Goal: Task Accomplishment & Management: Complete application form

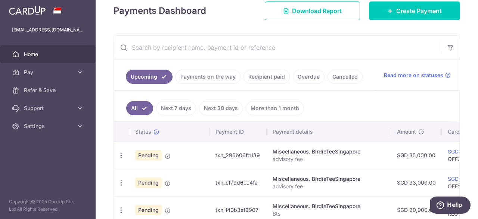
scroll to position [112, 0]
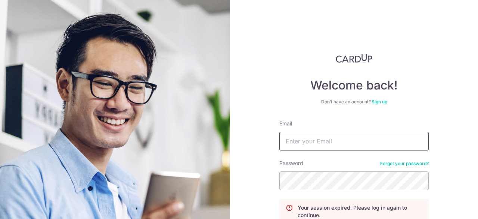
click at [346, 136] on input "Email" at bounding box center [353, 141] width 149 height 19
drag, startPoint x: 335, startPoint y: 140, endPoint x: 334, endPoint y: 145, distance: 5.7
click at [335, 140] on input "Email" at bounding box center [353, 141] width 149 height 19
type input "[EMAIL_ADDRESS][DOMAIN_NAME]"
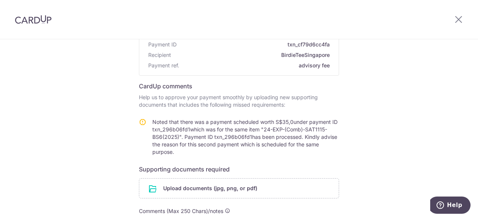
scroll to position [112, 0]
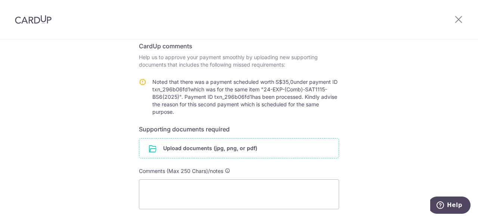
click at [194, 148] on input "file" at bounding box center [238, 147] width 199 height 19
click at [397, 40] on div "Help us verify your payment Payment details Payment ID txn_cf79d6cc4fa Recipien…" at bounding box center [239, 102] width 478 height 350
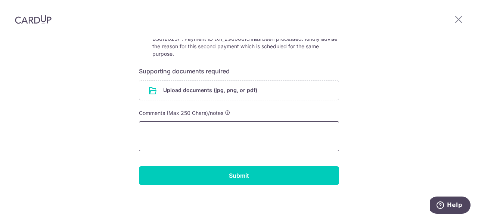
click at [244, 143] on textarea at bounding box center [239, 136] width 200 height 30
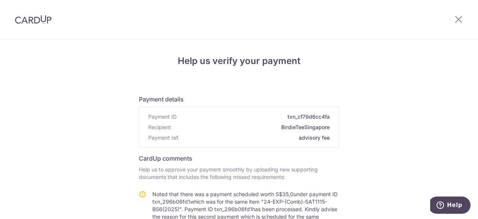
scroll to position [0, 0]
click at [464, 15] on div at bounding box center [458, 19] width 39 height 39
click at [460, 19] on icon at bounding box center [458, 19] width 9 height 9
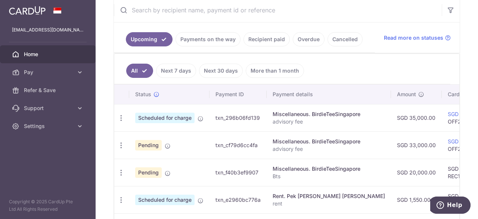
scroll to position [149, 0]
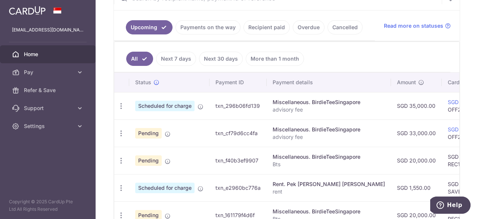
click at [310, 133] on p "advisory fee" at bounding box center [329, 136] width 112 height 7
click at [171, 103] on span "Scheduled for charge" at bounding box center [164, 105] width 59 height 10
click at [191, 103] on span "Scheduled for charge" at bounding box center [164, 105] width 59 height 10
click at [171, 106] on span "Scheduled for charge" at bounding box center [164, 105] width 59 height 10
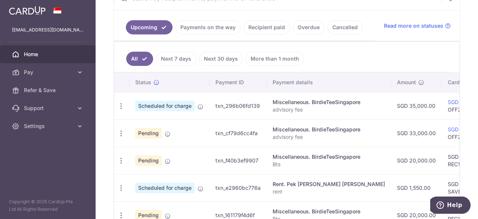
click at [163, 101] on span "Scheduled for charge" at bounding box center [164, 105] width 59 height 10
click at [202, 108] on td "Scheduled for charge" at bounding box center [169, 105] width 80 height 27
click at [156, 128] on span "Pending" at bounding box center [148, 133] width 27 height 10
click at [155, 128] on span "Pending" at bounding box center [148, 133] width 27 height 10
click at [361, 119] on td "Miscellaneous. BirdieTeeSingapore advisory fee" at bounding box center [329, 132] width 124 height 27
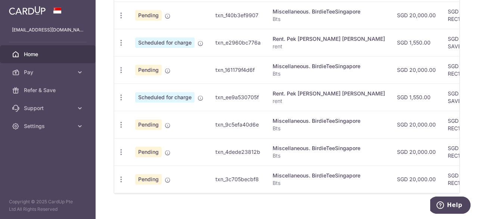
scroll to position [299, 0]
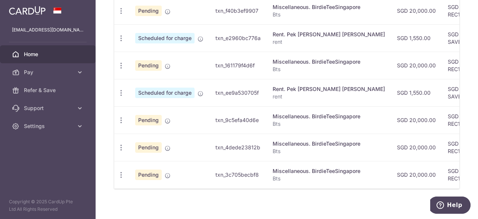
drag, startPoint x: 226, startPoint y: 183, endPoint x: 240, endPoint y: 186, distance: 14.3
click at [246, 184] on td "txn_3c705becbf8" at bounding box center [238, 174] width 57 height 27
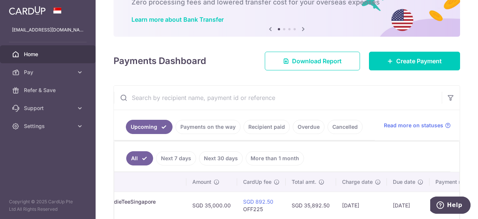
scroll to position [75, 0]
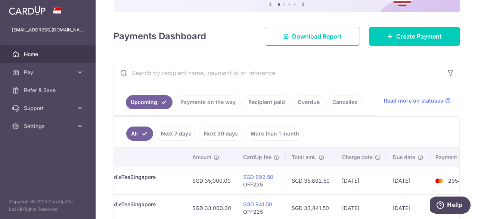
click at [342, 153] on span "Charge date" at bounding box center [357, 156] width 31 height 7
click at [393, 170] on td "[DATE]" at bounding box center [408, 180] width 43 height 27
click at [387, 176] on td "[DATE]" at bounding box center [408, 180] width 43 height 27
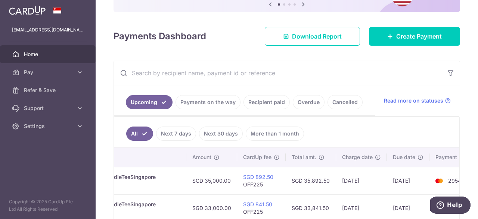
click at [354, 177] on td "[DATE]" at bounding box center [361, 180] width 51 height 27
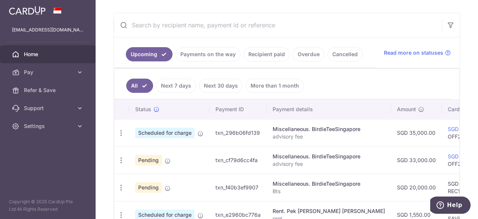
scroll to position [118, 0]
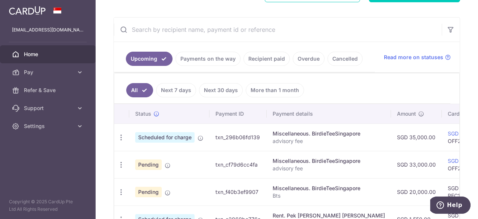
drag, startPoint x: 221, startPoint y: 137, endPoint x: 225, endPoint y: 138, distance: 3.8
click at [221, 137] on td "txn_296b06fd139" at bounding box center [238, 136] width 57 height 27
click at [226, 138] on td "txn_296b06fd139" at bounding box center [238, 136] width 57 height 27
click at [170, 135] on span "Scheduled for charge" at bounding box center [164, 137] width 59 height 10
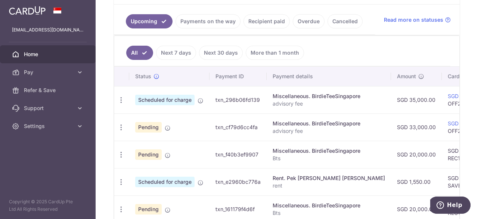
click at [172, 103] on td "Scheduled for charge" at bounding box center [169, 99] width 80 height 27
click at [172, 102] on span "Scheduled for charge" at bounding box center [164, 100] width 59 height 10
click at [175, 100] on span "Scheduled for charge" at bounding box center [164, 100] width 59 height 10
click at [177, 100] on span "Scheduled for charge" at bounding box center [164, 100] width 59 height 10
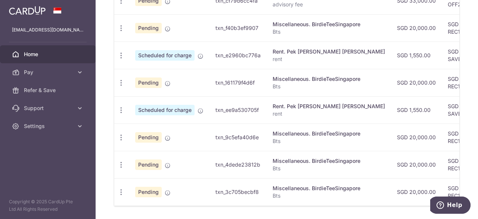
scroll to position [305, 0]
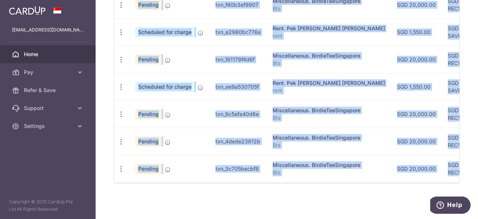
drag, startPoint x: 208, startPoint y: 184, endPoint x: 335, endPoint y: 182, distance: 127.0
click at [332, 182] on div "× Pause Schedule Pause all future payments in this series Pause just this one p…" at bounding box center [287, 109] width 383 height 219
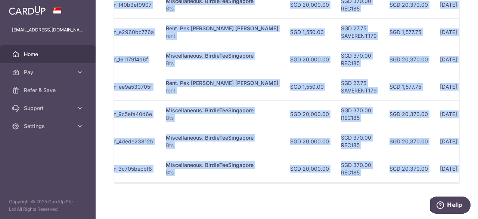
click at [361, 196] on div "× Pause Schedule Pause all future payments in this series Pause just this one p…" at bounding box center [287, 109] width 383 height 219
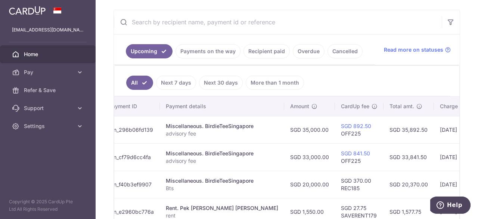
scroll to position [149, 0]
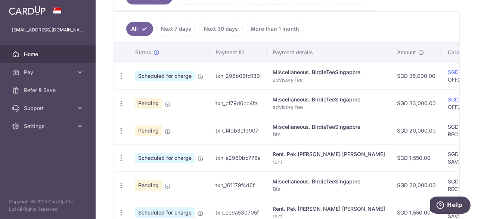
scroll to position [187, 0]
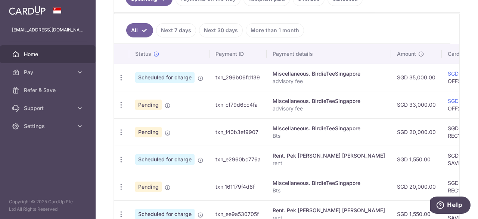
drag, startPoint x: 216, startPoint y: 75, endPoint x: 257, endPoint y: 77, distance: 41.1
click at [257, 77] on td "txn_296b06fd139" at bounding box center [238, 77] width 57 height 27
copy td "txn_296b06fd139"
drag, startPoint x: 216, startPoint y: 102, endPoint x: 257, endPoint y: 103, distance: 41.1
click at [257, 103] on td "txn_cf79d6cc4fa" at bounding box center [238, 104] width 57 height 27
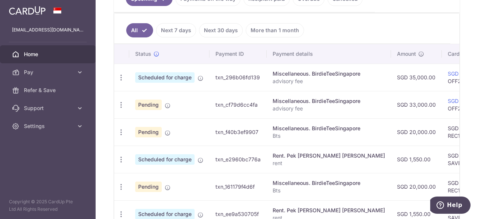
copy td "txn_cf79d6cc4fa"
click at [230, 74] on td "txn_296b06fd139" at bounding box center [238, 77] width 57 height 27
copy td "txn_296b06fd139"
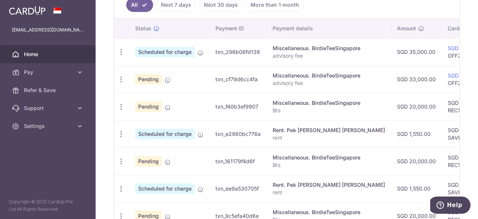
scroll to position [224, 0]
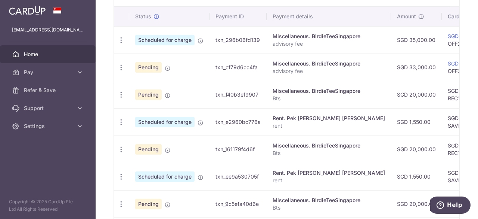
copy td "txn_296b06fd139"
click at [247, 67] on td "txn_cf79d6cc4fa" at bounding box center [238, 66] width 57 height 27
copy td "txn_cf79d6cc4fa"
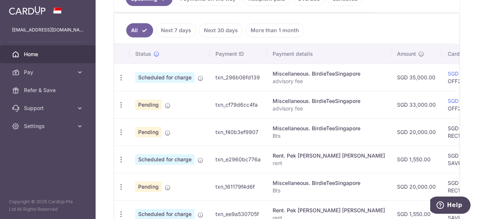
click at [156, 74] on span "Scheduled for charge" at bounding box center [164, 77] width 59 height 10
click at [161, 78] on span "Scheduled for charge" at bounding box center [164, 77] width 59 height 10
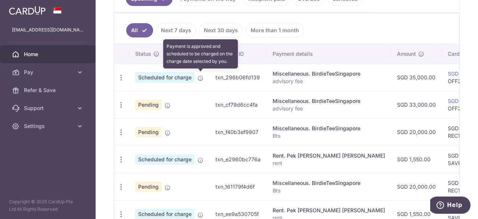
click at [198, 75] on icon at bounding box center [201, 78] width 6 height 6
click at [203, 75] on icon at bounding box center [201, 78] width 6 height 6
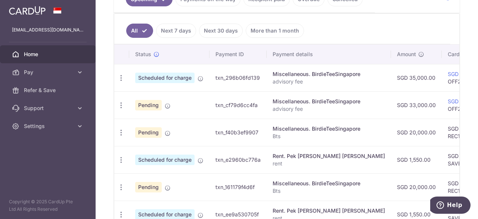
scroll to position [187, 0]
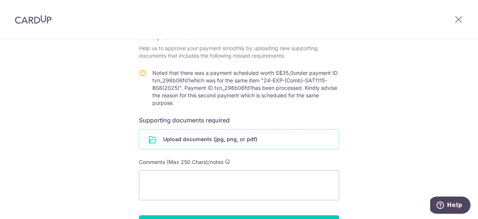
scroll to position [133, 0]
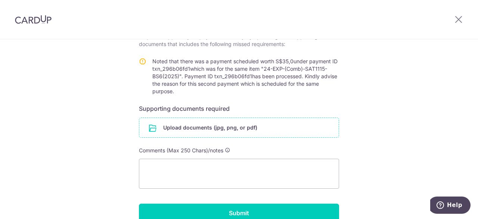
click at [230, 123] on input "file" at bounding box center [238, 127] width 199 height 19
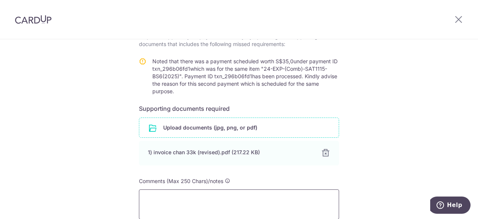
click at [243, 189] on textarea at bounding box center [239, 204] width 200 height 30
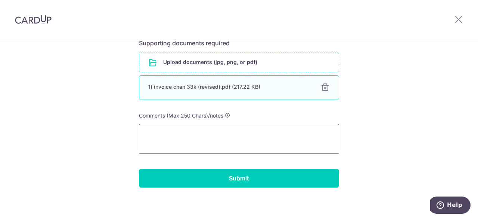
scroll to position [201, 0]
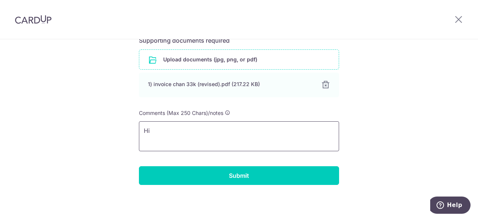
type textarea "H"
click at [276, 130] on textarea "I have mentioned in the email that the payment for" at bounding box center [239, 136] width 200 height 30
click at [280, 128] on textarea "I have mentioned in the email that the payment for" at bounding box center [239, 136] width 200 height 30
click at [246, 130] on textarea "I have mentioned in the email that the payment for" at bounding box center [239, 136] width 200 height 30
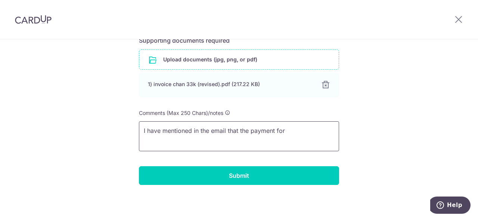
drag, startPoint x: 238, startPoint y: 129, endPoint x: 293, endPoint y: 129, distance: 54.9
click at [293, 129] on textarea "I have mentioned in the email that the payment for" at bounding box center [239, 136] width 200 height 30
click at [278, 129] on textarea "I have mentioned in the email that the payment for" at bounding box center [239, 136] width 200 height 30
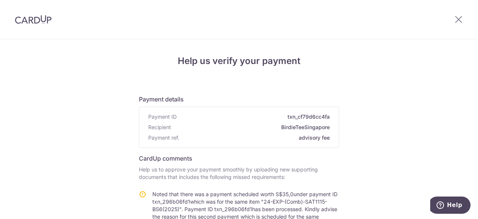
scroll to position [149, 0]
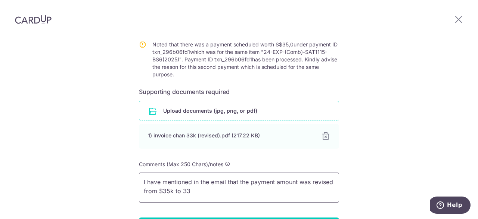
drag, startPoint x: 158, startPoint y: 191, endPoint x: 188, endPoint y: 191, distance: 29.5
click at [188, 191] on textarea "I have mentioned in the email that the payment amount was revised from $35k to …" at bounding box center [239, 187] width 200 height 30
paste textarea "txn_296b06fd139"
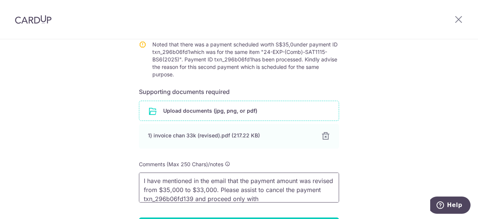
paste textarea "txn_cf79d6cc4fa"
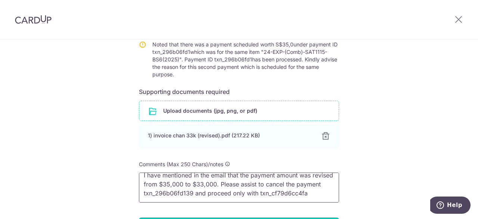
click at [317, 175] on textarea "I have mentioned in the email that the payment amount was revised from $35,000 …" at bounding box center [239, 187] width 200 height 30
click at [206, 190] on textarea "I have mentioned in the email that the payment amount was revised from $35,000 …" at bounding box center [239, 187] width 200 height 30
click at [311, 183] on textarea "I have mentioned in the email that the payment amount was revised from $35,000 …" at bounding box center [239, 187] width 200 height 30
click at [317, 176] on textarea "I have mentioned in the email that the payment amount was revised from $35,000 …" at bounding box center [239, 187] width 200 height 30
click at [295, 176] on textarea "I have mentioned in the email that the payment amount was revised from $35,000 …" at bounding box center [239, 187] width 200 height 30
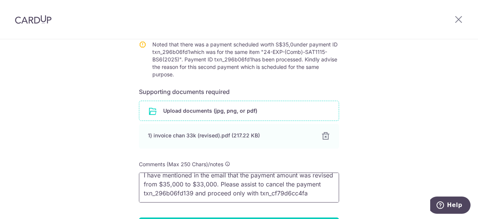
click at [295, 176] on textarea "I have mentioned in the email that the payment amount was revised from $35,000 …" at bounding box center [239, 187] width 200 height 30
click at [301, 196] on textarea "I have mentioned in the email that the payment amount was revised from $35,000 …" at bounding box center [239, 187] width 200 height 30
click at [288, 176] on textarea "I have mentioned in the email that the payment amount was revised from $35,000 …" at bounding box center [239, 187] width 200 height 30
click at [304, 175] on textarea "I have mentioned in the email that the payment amount was revised from $35,000 …" at bounding box center [239, 187] width 200 height 30
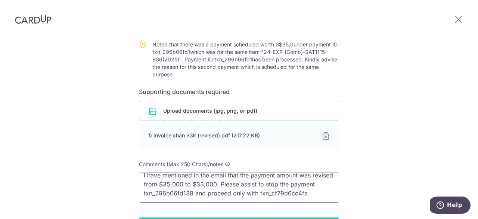
click at [214, 190] on textarea "I have mentioned in the email that the payment amount was revised from $35,000 …" at bounding box center [239, 187] width 200 height 30
click at [165, 185] on textarea "I have mentioned in the email that the payment amount was revised from $35,000 …" at bounding box center [239, 187] width 200 height 30
click at [167, 185] on textarea "I have mentioned in the email that the payment amount was revised from $35,000 …" at bounding box center [239, 187] width 200 height 30
drag, startPoint x: 195, startPoint y: 194, endPoint x: 137, endPoint y: 195, distance: 57.2
click at [139, 195] on textarea "I have mentioned in the email that the payment amount was revised from $35,000 …" at bounding box center [239, 187] width 200 height 30
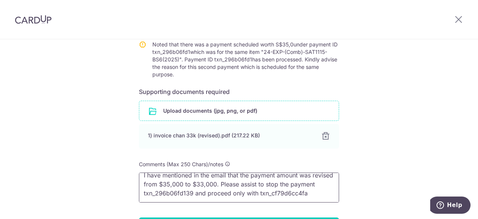
click at [285, 189] on textarea "I have mentioned in the email that the payment amount was revised from $35,000 …" at bounding box center [239, 187] width 200 height 30
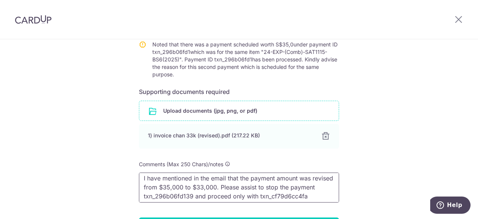
scroll to position [15, 0]
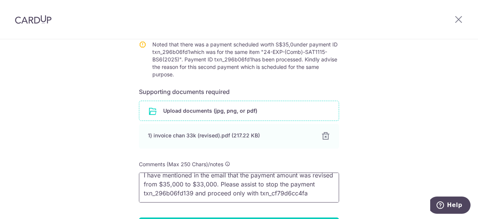
click at [165, 183] on textarea "I have mentioned in the email that the payment amount was revised from $35,000 …" at bounding box center [239, 187] width 200 height 30
click at [166, 182] on textarea "I have mentioned in the email that the payment amount was revised from $35,000 …" at bounding box center [239, 187] width 200 height 30
click at [299, 180] on textarea "I have mentioned in the email that the payment amount was revised from $35,000 …" at bounding box center [239, 187] width 200 height 30
click at [282, 195] on textarea "I have mentioned in the email that the payment amount was revised from $35,000 …" at bounding box center [239, 187] width 200 height 30
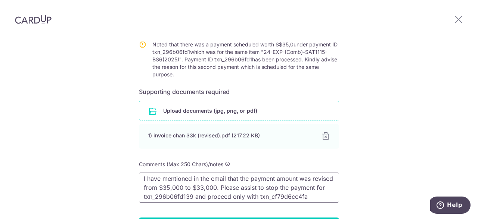
scroll to position [0, 0]
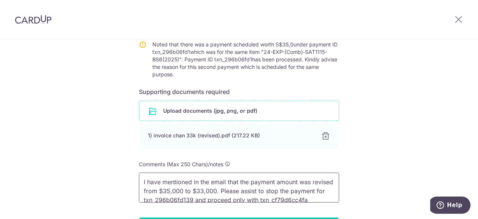
type textarea "I have mentioned in the email that the payment amount was revised from $35,000 …"
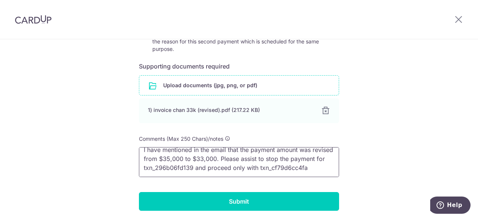
scroll to position [187, 0]
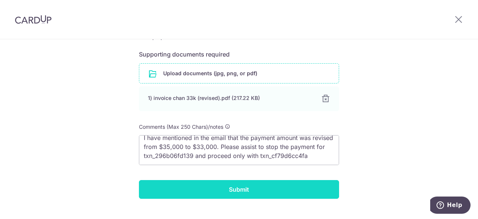
click at [263, 189] on input "Submit" at bounding box center [239, 189] width 200 height 19
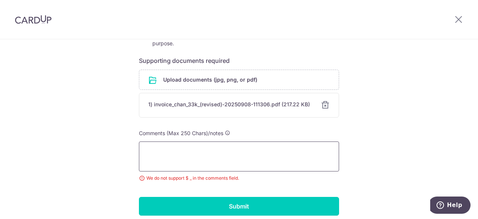
click at [301, 143] on textarea at bounding box center [239, 156] width 200 height 30
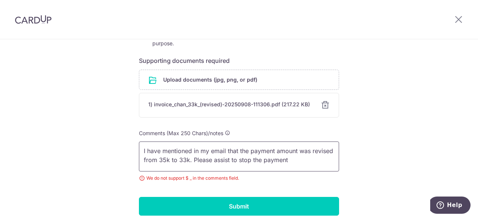
paste textarea "txn_cf79d6cc4fa"
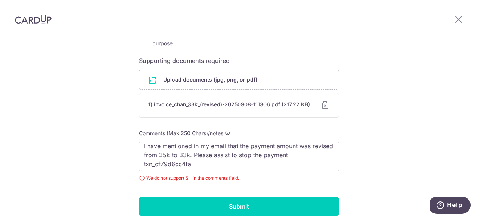
scroll to position [6, 0]
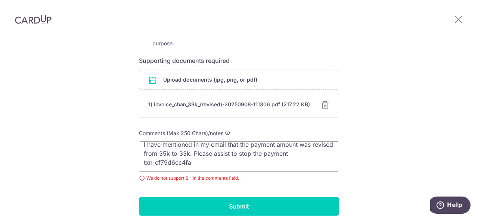
click at [309, 154] on textarea "I have mentioned in my email that the payment amount was revised from 35k to 33…" at bounding box center [239, 156] width 200 height 30
paste textarea "296b06fd139txn_"
click at [192, 162] on textarea "I have mentioned in my email that the payment amount was revised from 35k to 33…" at bounding box center [239, 156] width 200 height 30
click at [321, 162] on textarea "I have mentioned in my email that the payment amount was revised from 35k to 33…" at bounding box center [239, 156] width 200 height 30
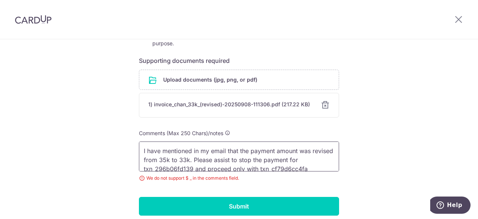
click at [172, 147] on textarea "I have mentioned in my email that the payment amount was revised from 35k to 33…" at bounding box center [239, 156] width 200 height 30
click at [230, 148] on textarea "I have mentioned in my email that the payment amount was revised from 35k to 33…" at bounding box center [239, 156] width 200 height 30
click at [306, 154] on textarea "I have mentioned in my email that the payment amount was revised from 35k to 33…" at bounding box center [239, 156] width 200 height 30
click at [321, 151] on textarea "I have mentioned in my email that the payment amount was revised from 35k to 33…" at bounding box center [239, 156] width 200 height 30
click at [250, 149] on textarea "I have mentioned in my email that the payment amount was revised from 35k to 33…" at bounding box center [239, 156] width 200 height 30
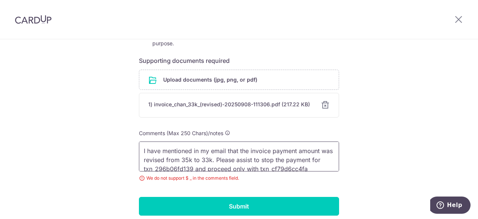
click at [281, 151] on textarea "I have mentioned in my email that the invoice payment amount was revised from 3…" at bounding box center [239, 156] width 200 height 30
click at [281, 150] on textarea "I have mentioned in my email that the invoice payment amount was revised from 3…" at bounding box center [239, 156] width 200 height 30
click at [278, 148] on textarea "I have mentioned in my email that the invoice payment amount was revised from 3…" at bounding box center [239, 156] width 200 height 30
click at [309, 151] on textarea "I have mentioned in my email that the invoice amount was revised from 35k to 33…" at bounding box center [239, 156] width 200 height 30
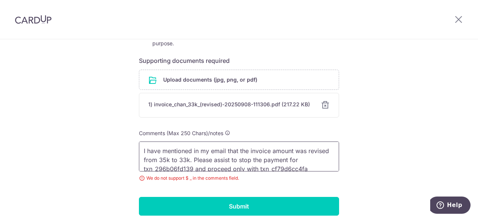
click at [212, 159] on textarea "I have mentioned in my email that the invoice amount was revised from 35k to 33…" at bounding box center [239, 156] width 200 height 30
click at [182, 158] on textarea "I have mentioned in my email that the invoice amount was revised from 35k to 33…" at bounding box center [239, 156] width 200 height 30
click at [219, 157] on textarea "I have mentioned in my email that the invoice amount was revised from 35k to 33…" at bounding box center [239, 156] width 200 height 30
click at [210, 157] on textarea "I have mentioned in my email that the invoice amount was revised from 35k to 33…" at bounding box center [239, 156] width 200 height 30
click at [212, 158] on textarea "I have mentioned in my email that the invoice amount was revised from 35k to 33…" at bounding box center [239, 156] width 200 height 30
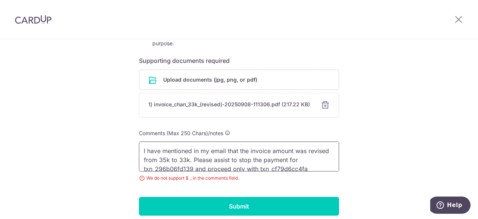
click at [296, 160] on textarea "I have mentioned in my email that the invoice amount was revised from 35k to 33…" at bounding box center [239, 156] width 200 height 30
click at [321, 164] on textarea "I have mentioned in my email that the invoice amount was revised from 35k to 33…" at bounding box center [239, 156] width 200 height 30
drag, startPoint x: 318, startPoint y: 161, endPoint x: 93, endPoint y: 127, distance: 226.8
click at [93, 127] on div "Help us verify your payment Payment details Payment ID txn_cf79d6cc4fa Recipien…" at bounding box center [239, 55] width 478 height 392
type textarea "I have mentioned in my email that the invoice amount was revised from 35k to 33…"
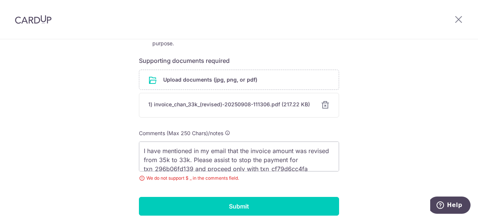
click at [376, 129] on div "Help us verify your payment Payment details Payment ID txn_cf79d6cc4fa Recipien…" at bounding box center [239, 55] width 478 height 392
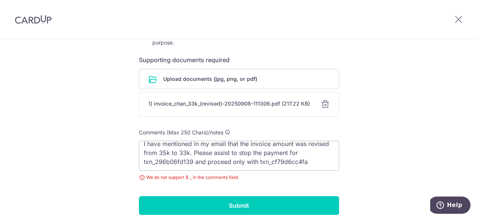
scroll to position [184, 0]
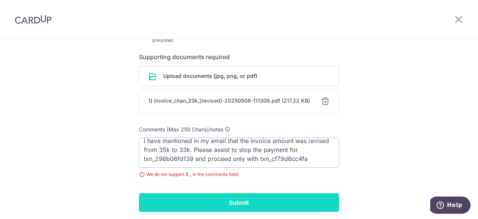
click at [251, 194] on input "Submit" at bounding box center [239, 202] width 200 height 19
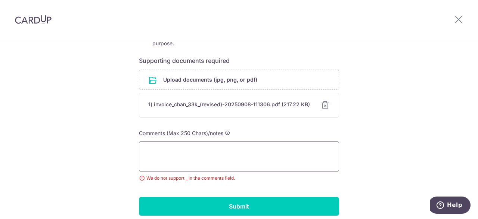
click at [255, 153] on textarea at bounding box center [239, 156] width 200 height 30
click at [207, 151] on textarea at bounding box center [239, 156] width 200 height 30
click at [246, 149] on textarea at bounding box center [239, 156] width 200 height 30
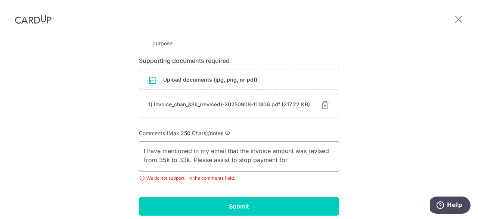
paste textarea "txn_296b06fd139"
paste textarea "txn_cf79d6cc4fa"
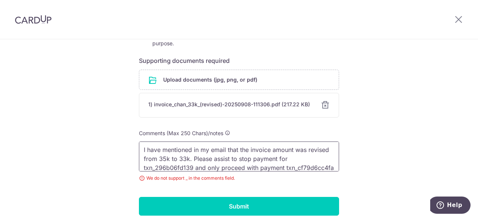
scroll to position [10, 0]
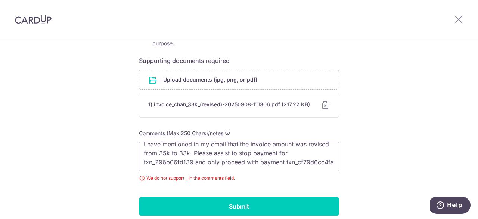
click at [154, 160] on textarea "I have mentioned in my email that the invoice amount was revised from 35k to 33…" at bounding box center [239, 156] width 200 height 30
click at [153, 166] on textarea "I have mentioned in my email that the invoice amount was revised from 35k to 33…" at bounding box center [239, 156] width 200 height 30
click at [238, 166] on textarea "I have mentioned in my email that the invoice amount was revised from 35k to 33…" at bounding box center [239, 156] width 200 height 30
click at [318, 162] on textarea "I have mentioned in my email that the invoice amount was revised from 35k to 33…" at bounding box center [239, 156] width 200 height 30
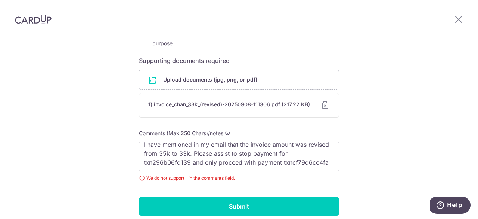
click at [324, 158] on textarea "I have mentioned in my email that the invoice amount was revised from 35k to 33…" at bounding box center [239, 156] width 200 height 30
click at [251, 160] on textarea "I have mentioned in my email that the invoice amount was revised from 35k to 33…" at bounding box center [239, 156] width 200 height 30
click at [283, 153] on textarea "I have mentioned in my email that the invoice amount was revised from 35k to 33…" at bounding box center [239, 156] width 200 height 30
click at [320, 154] on textarea "I have mentioned in my email that the invoice amount was revised from 35k to 33…" at bounding box center [239, 156] width 200 height 30
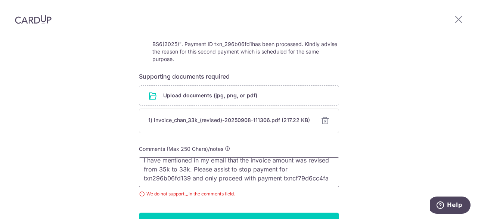
scroll to position [180, 0]
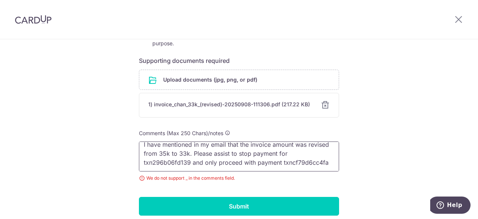
click at [266, 160] on textarea "I have mentioned in my email that the invoice amount was revised from 35k to 33…" at bounding box center [239, 156] width 200 height 30
type textarea "I have mentioned in my email that the invoice amount was revised from 35k to 33…"
click at [376, 156] on div "Help us verify your payment Payment details Payment ID txn_cf79d6cc4fa Recipien…" at bounding box center [239, 55] width 478 height 392
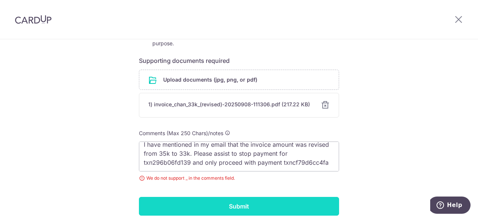
click at [308, 199] on input "Submit" at bounding box center [239, 206] width 200 height 19
